Goal: Information Seeking & Learning: Learn about a topic

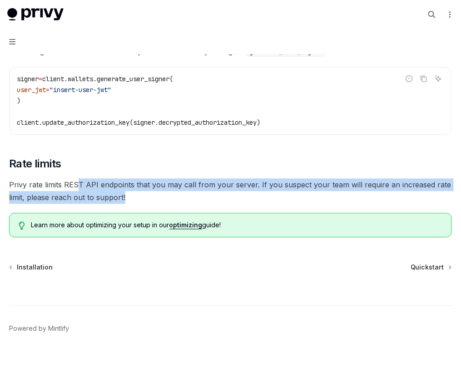
drag, startPoint x: 85, startPoint y: 184, endPoint x: 149, endPoint y: 195, distance: 64.9
click at [149, 195] on span "Privy rate limits REST API endpoints that you may call from your server. If you…" at bounding box center [230, 191] width 443 height 25
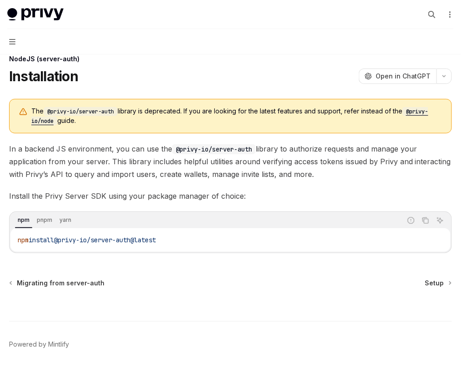
scroll to position [35, 0]
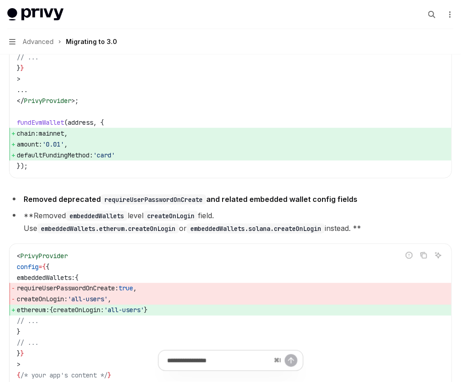
scroll to position [3994, 0]
